Goal: Task Accomplishment & Management: Manage account settings

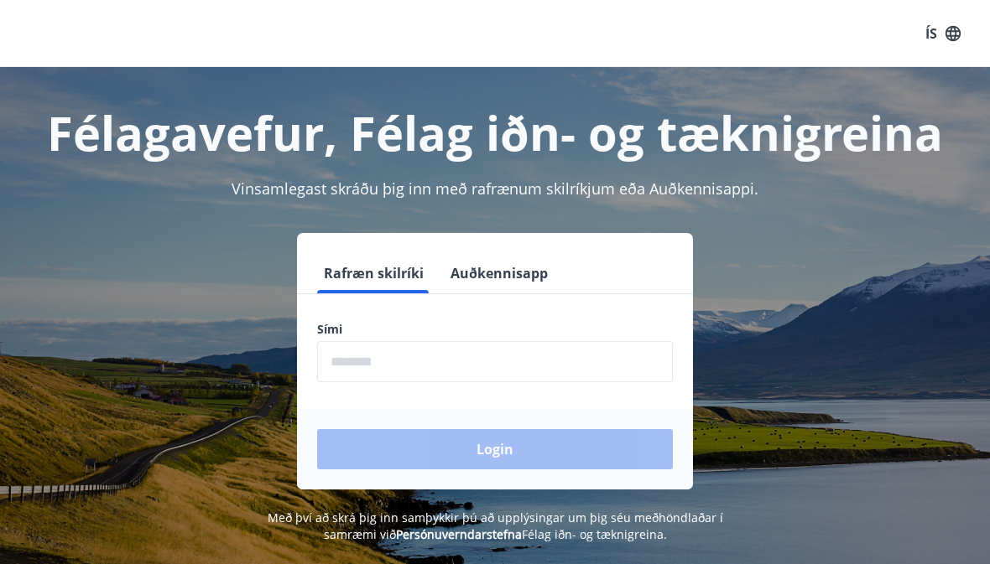
click at [379, 357] on input "phone" at bounding box center [495, 361] width 356 height 41
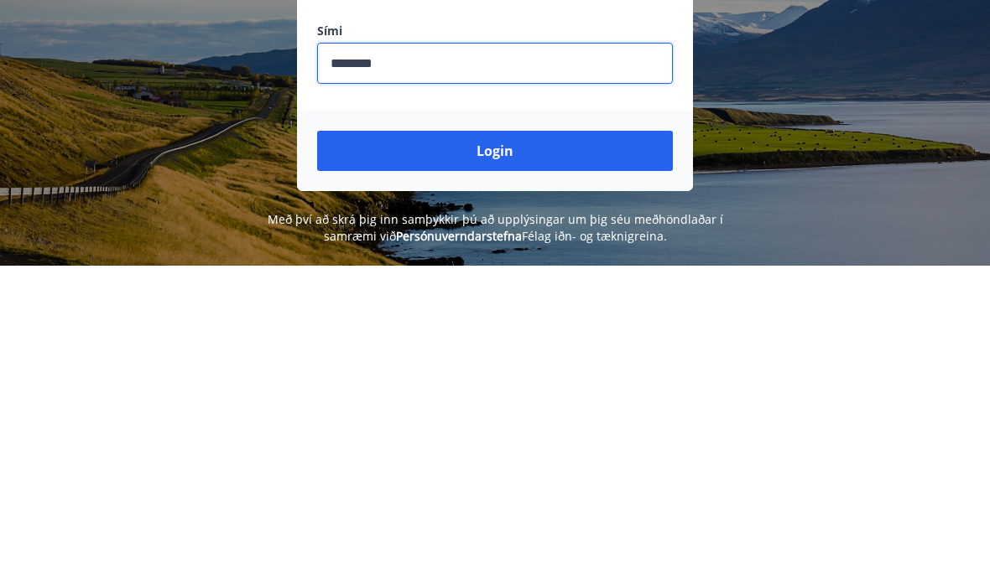
type input "********"
click at [496, 429] on button "Login" at bounding box center [495, 449] width 356 height 40
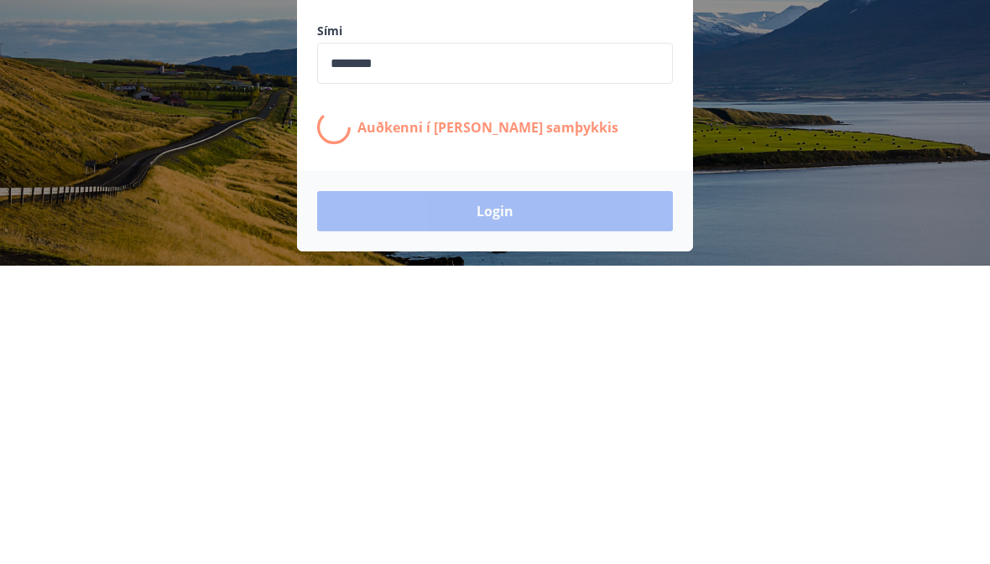
scroll to position [208, 0]
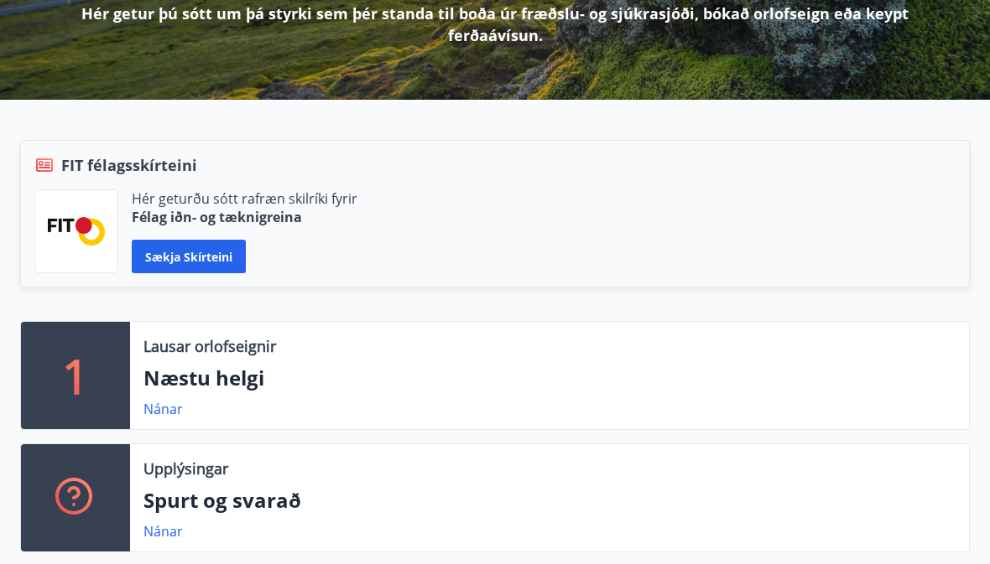
scroll to position [278, 0]
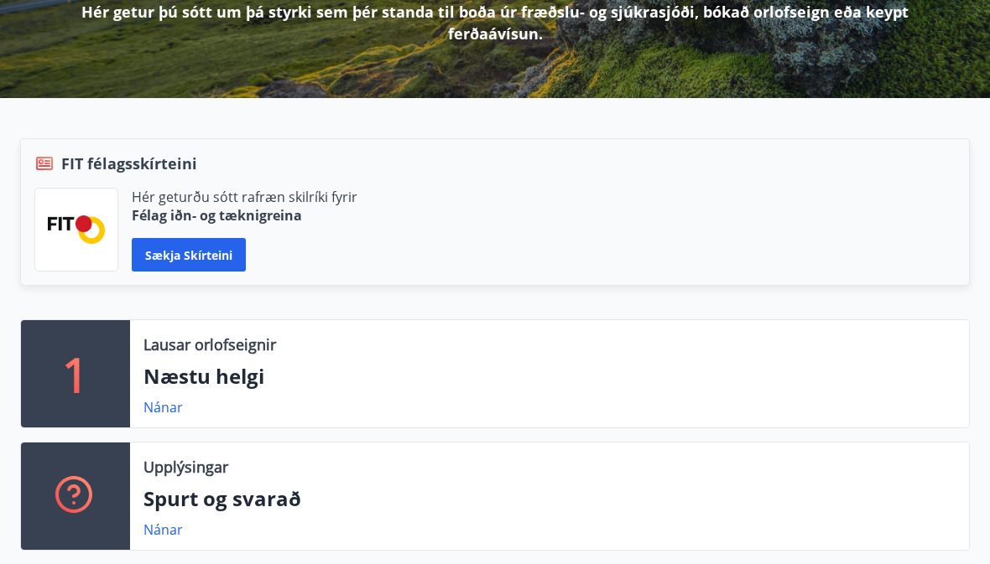
click at [159, 416] on link "Nánar" at bounding box center [162, 407] width 39 height 18
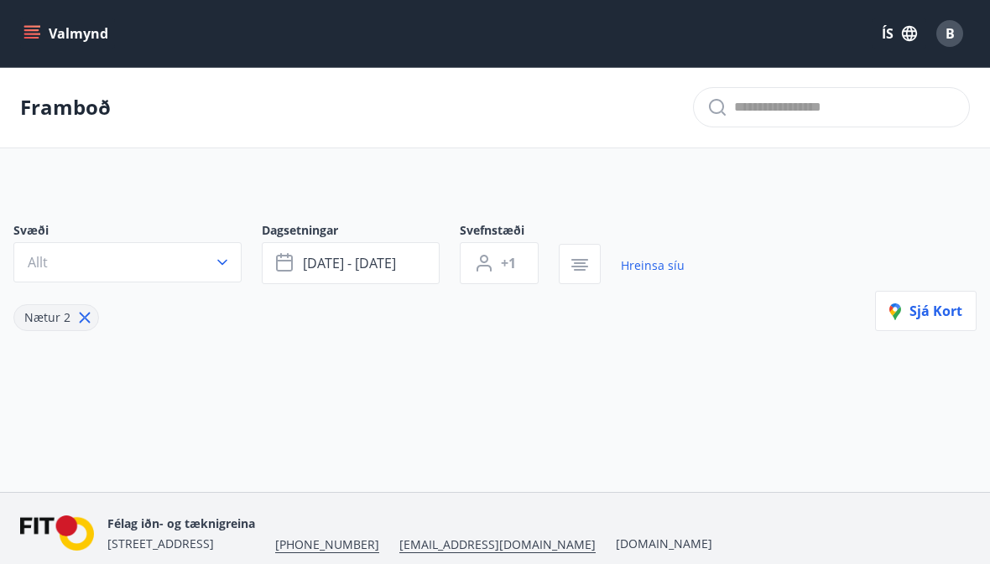
type input "*"
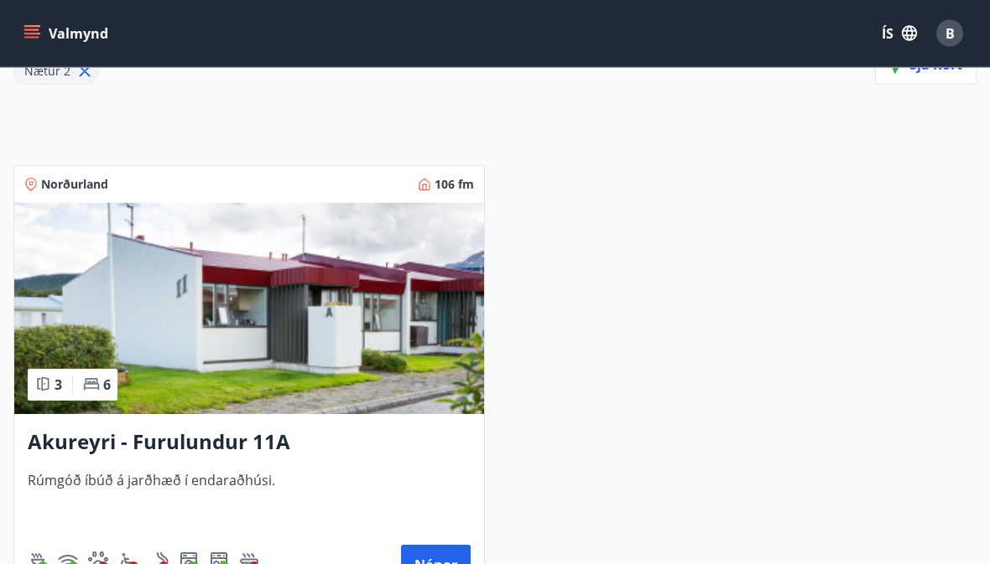
scroll to position [247, 0]
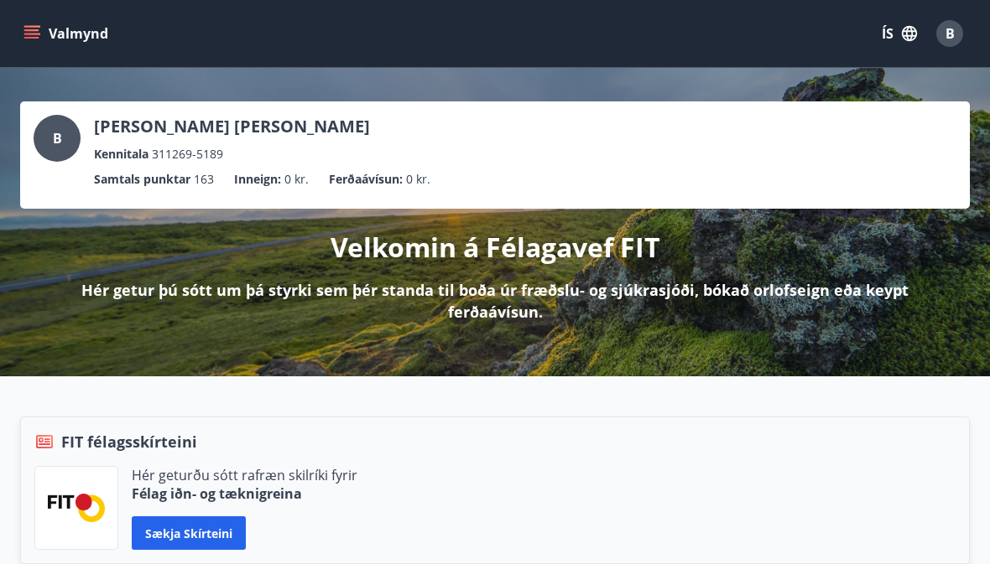
click at [38, 35] on icon "menu" at bounding box center [31, 33] width 17 height 17
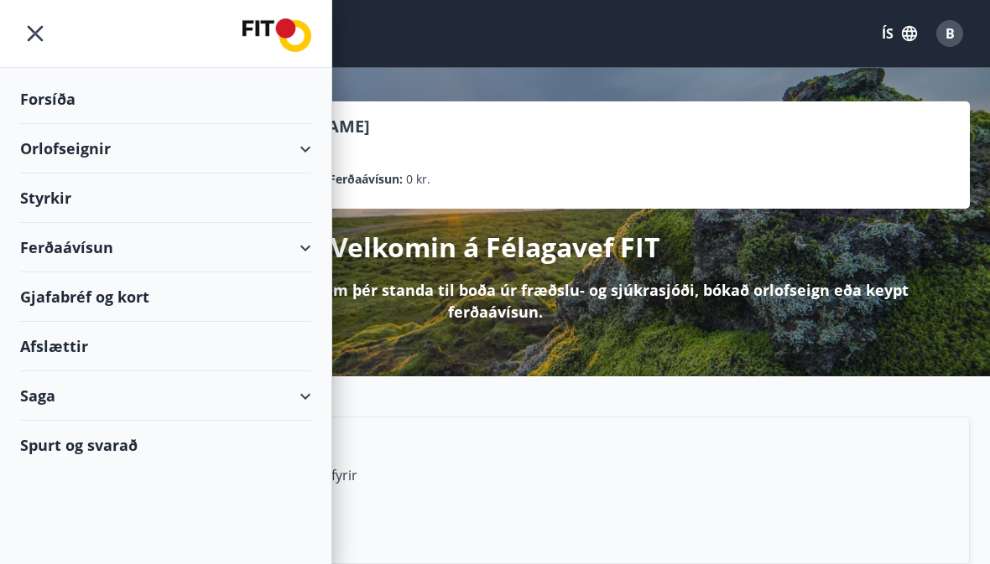
click at [63, 99] on div "Forsíða" at bounding box center [165, 99] width 291 height 49
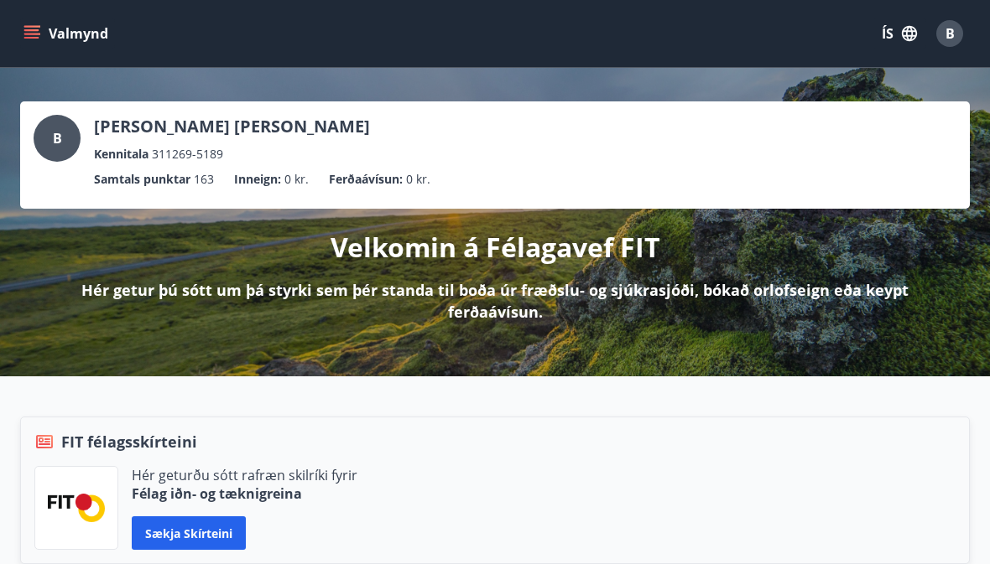
click at [39, 29] on icon "menu" at bounding box center [31, 33] width 17 height 17
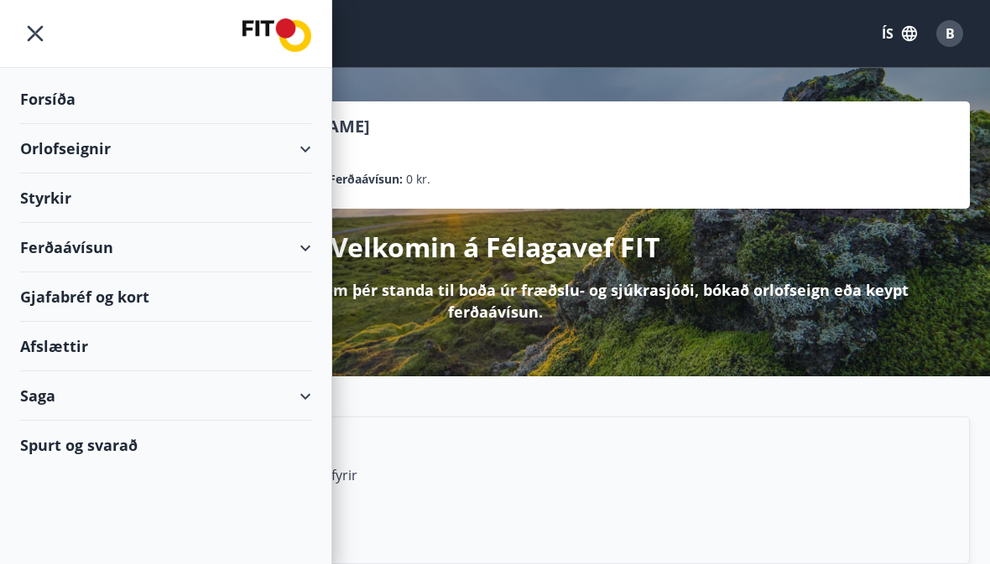
click at [52, 100] on div "Forsíða" at bounding box center [165, 99] width 291 height 49
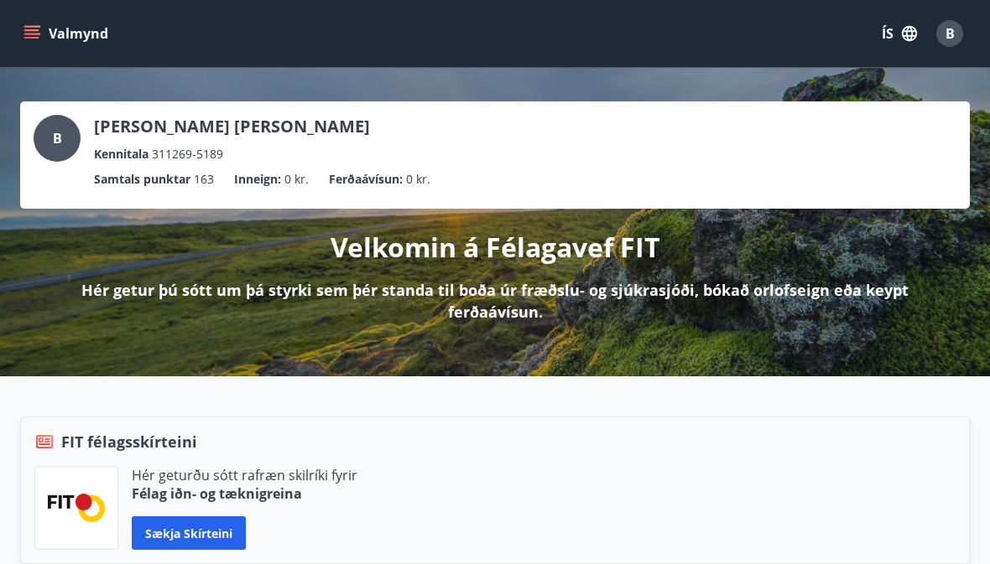
click at [31, 31] on icon "menu" at bounding box center [31, 30] width 15 height 2
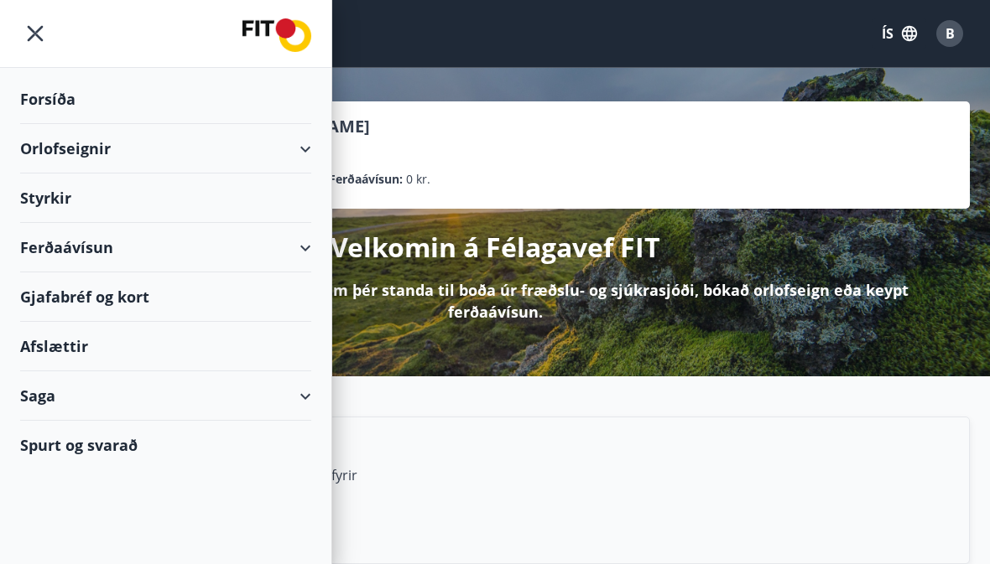
click at [34, 25] on icon "menu" at bounding box center [35, 33] width 30 height 30
